Goal: Task Accomplishment & Management: Use online tool/utility

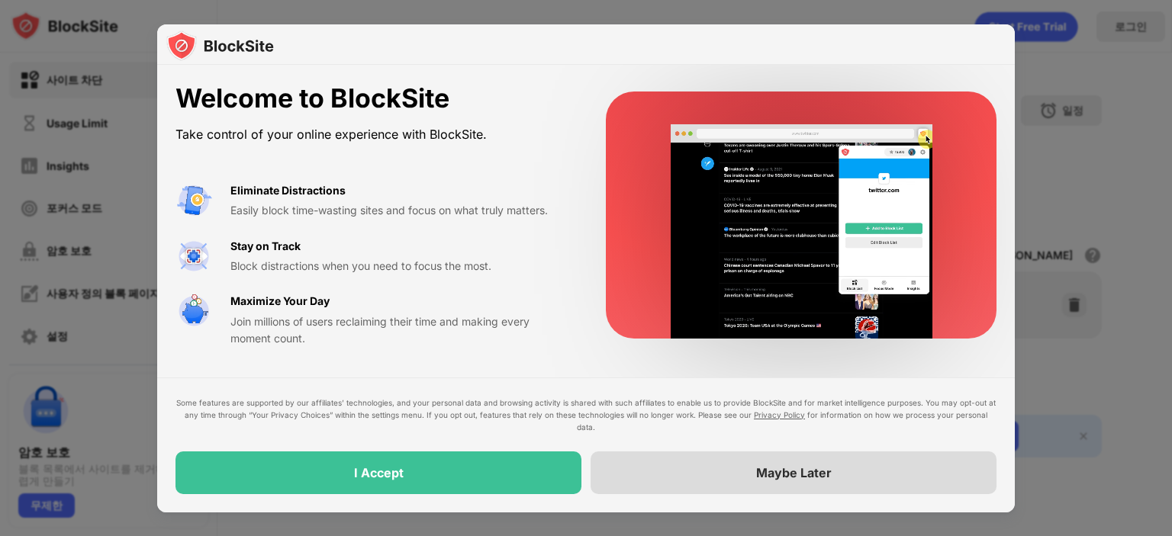
click at [696, 482] on div "Maybe Later" at bounding box center [794, 473] width 406 height 43
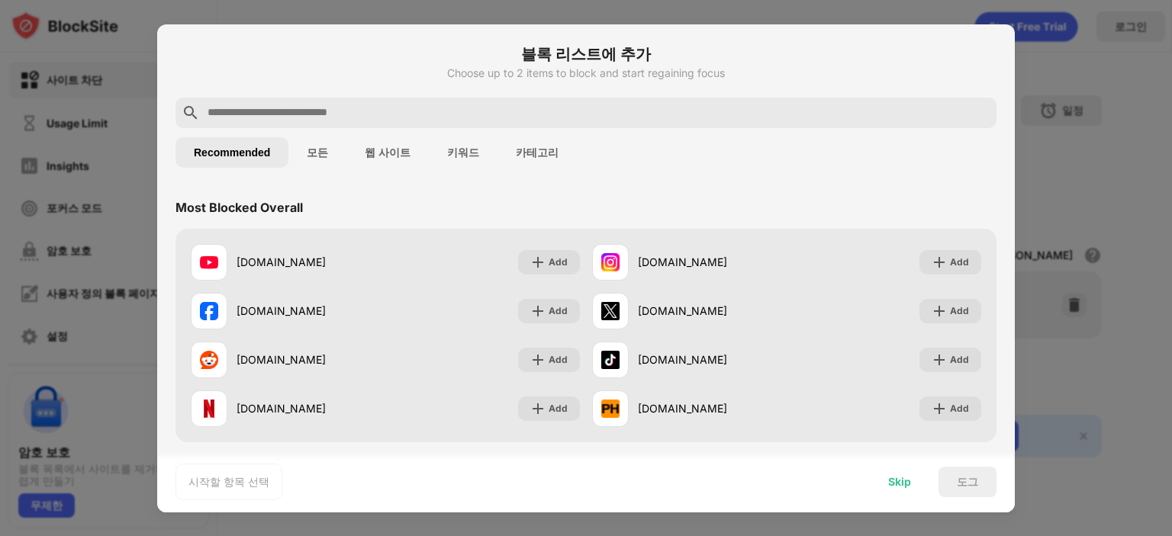
click at [899, 485] on div "Skip" at bounding box center [899, 482] width 23 height 12
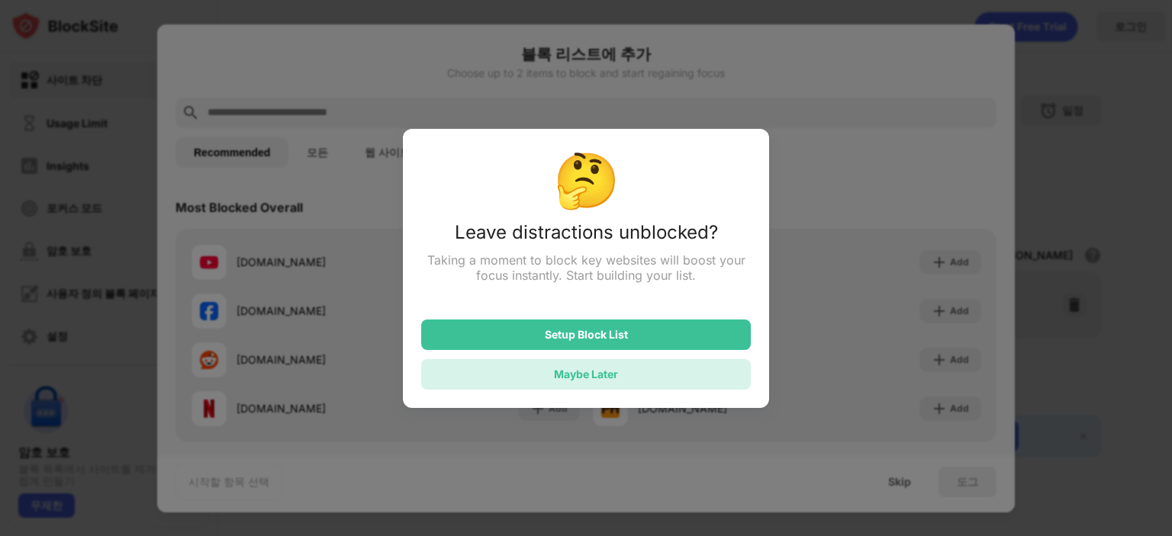
click at [614, 379] on div "Maybe Later" at bounding box center [586, 374] width 64 height 13
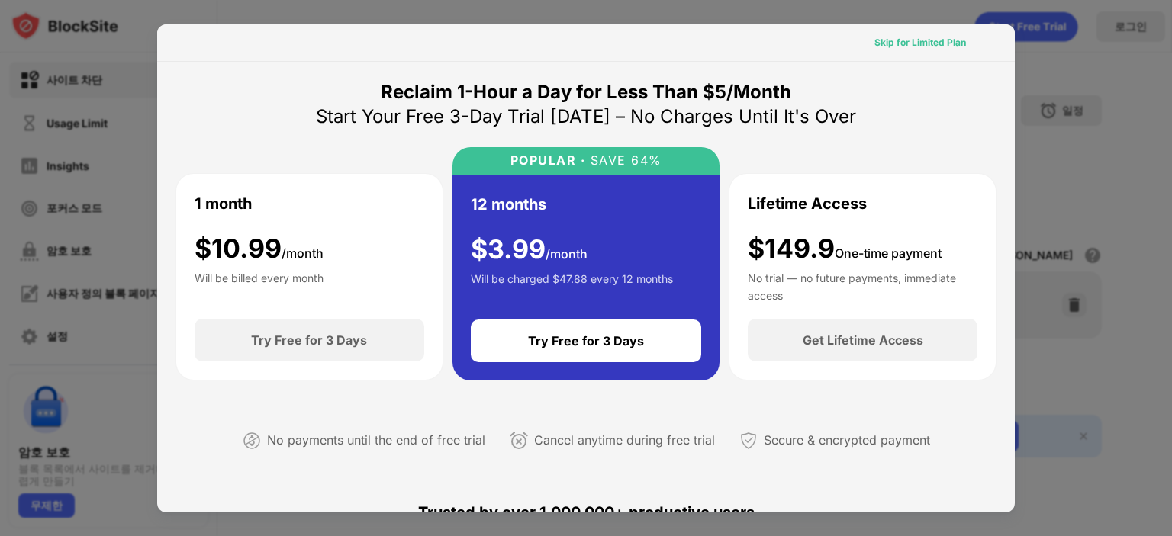
click at [929, 44] on div "Skip for Limited Plan" at bounding box center [921, 42] width 92 height 15
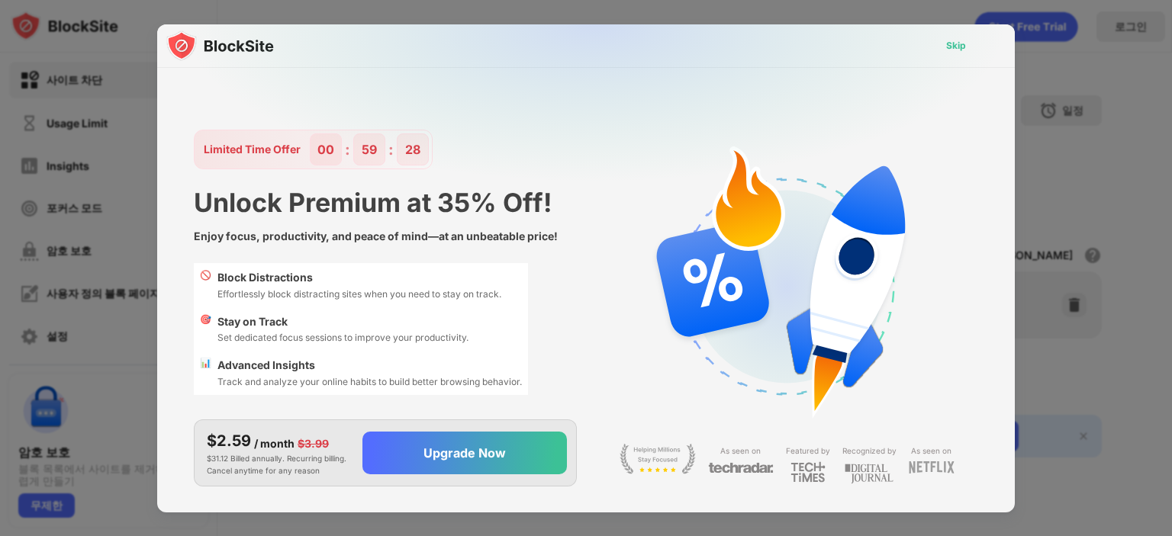
click at [954, 45] on div "Skip" at bounding box center [956, 45] width 20 height 15
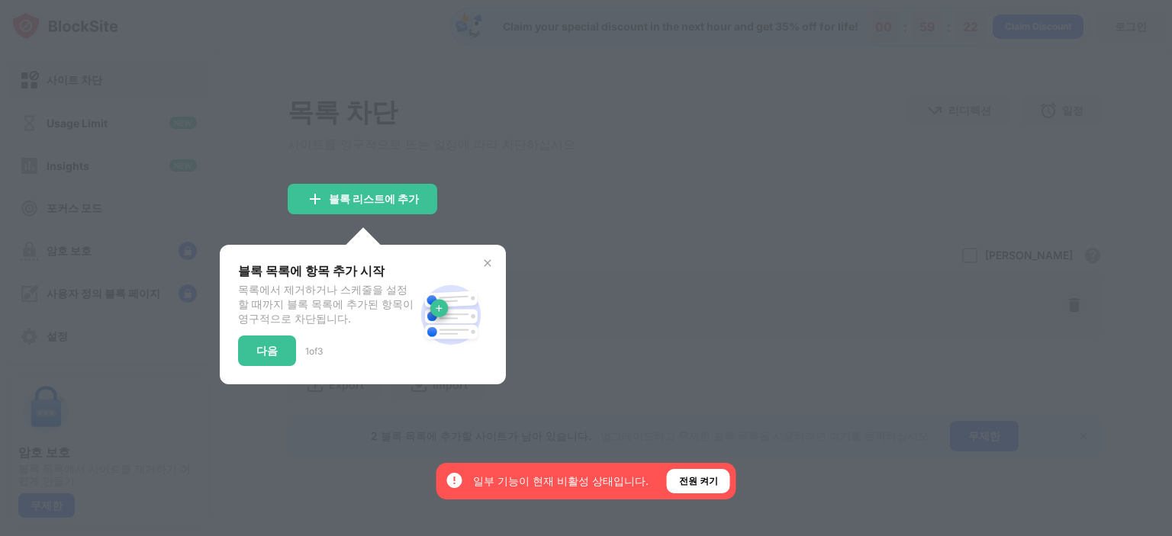
click at [807, 345] on div at bounding box center [586, 268] width 1172 height 536
click at [697, 485] on div "전원 켜기" at bounding box center [698, 481] width 39 height 15
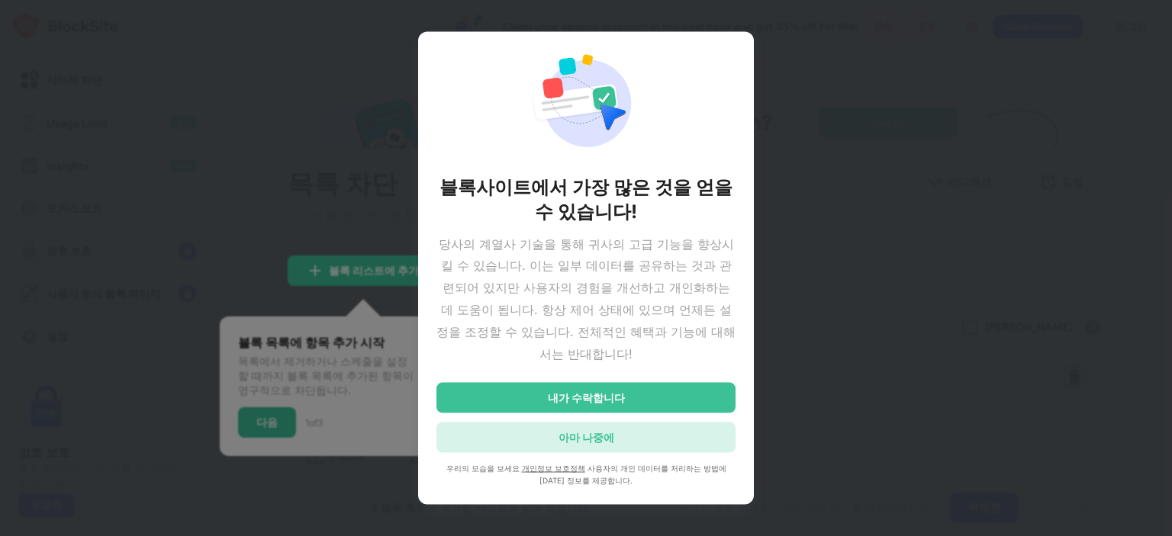
click at [695, 443] on div "아마 나중에" at bounding box center [585, 438] width 299 height 31
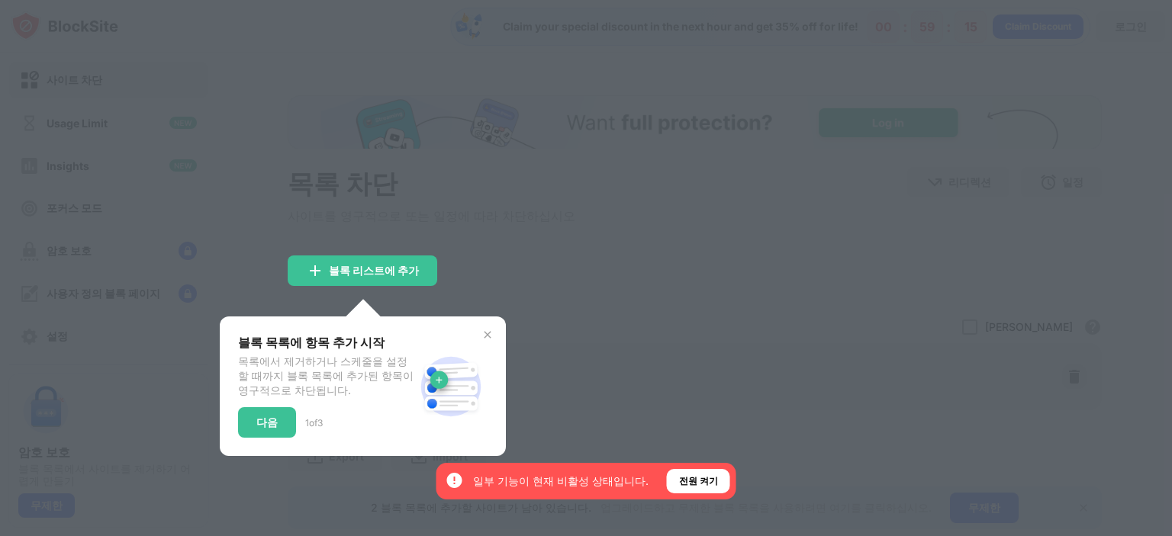
click at [486, 337] on img at bounding box center [488, 335] width 12 height 12
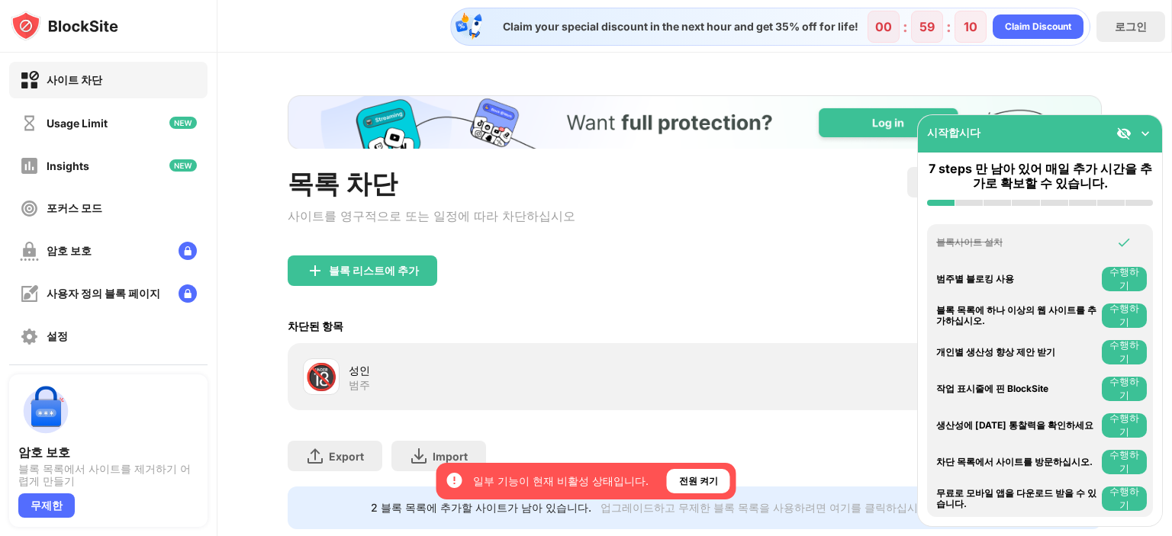
click at [728, 282] on div "블록 리스트에 추가" at bounding box center [695, 283] width 814 height 55
